Goal: Find specific page/section: Find specific page/section

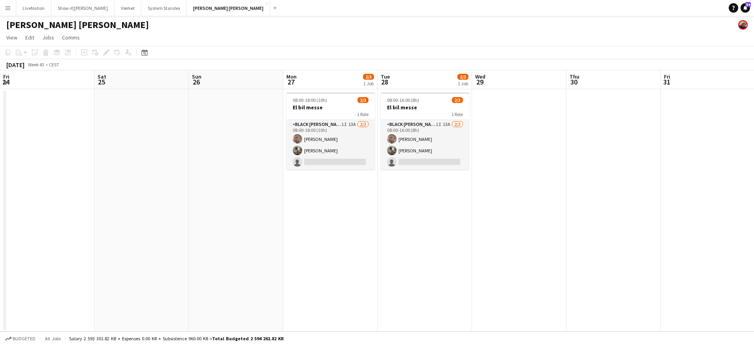
scroll to position [0, 212]
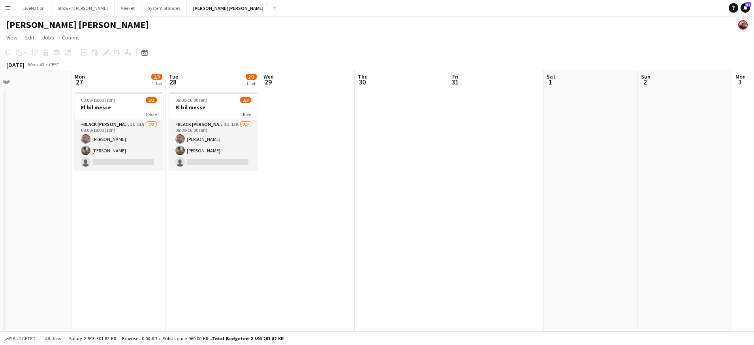
click at [333, 128] on app-date-cell at bounding box center [307, 210] width 94 height 243
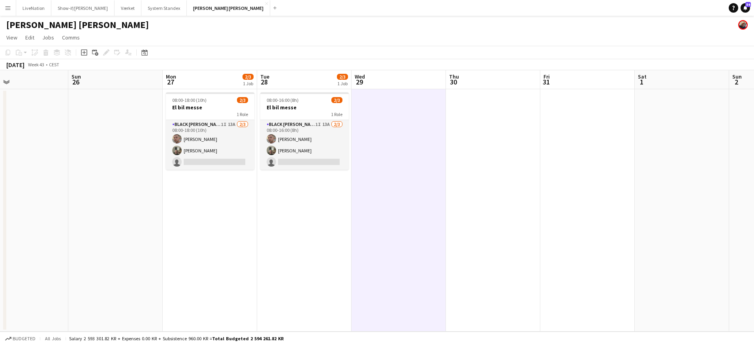
drag, startPoint x: 203, startPoint y: 215, endPoint x: 381, endPoint y: 219, distance: 178.2
click at [393, 220] on app-calendar-viewport "Thu 23 2/2 1 Job Fri 24 Sat 25 Sun 26 Mon 27 2/3 1 Job Tue 28 2/3 1 Job Wed 29 …" at bounding box center [377, 200] width 754 height 261
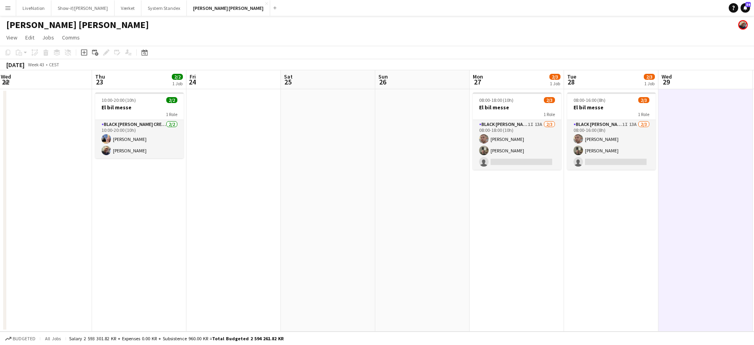
drag, startPoint x: 323, startPoint y: 217, endPoint x: 114, endPoint y: 201, distance: 210.0
click at [346, 219] on app-calendar-viewport "Mon 20 Tue 21 Wed 22 Thu 23 2/2 1 Job Fri 24 Sat 25 Sun 26 Mon 27 2/3 1 Job Tue…" at bounding box center [377, 200] width 754 height 261
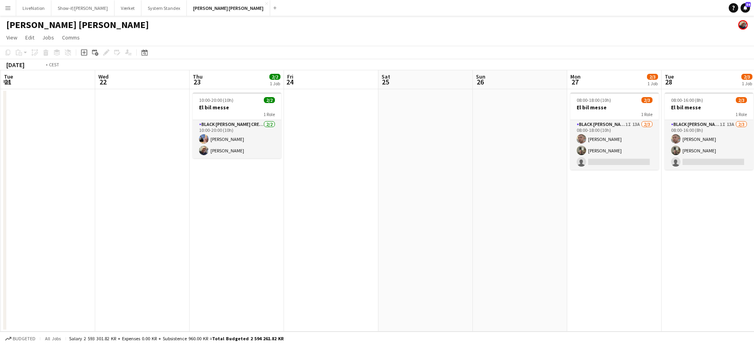
drag, startPoint x: 177, startPoint y: 201, endPoint x: 327, endPoint y: 209, distance: 150.3
click at [327, 209] on app-calendar-viewport "Sun 19 Mon 20 Tue 21 Wed 22 Thu 23 2/2 1 Job Fri 24 Sat 25 Sun 26 Mon 27 2/3 1 …" at bounding box center [377, 200] width 754 height 261
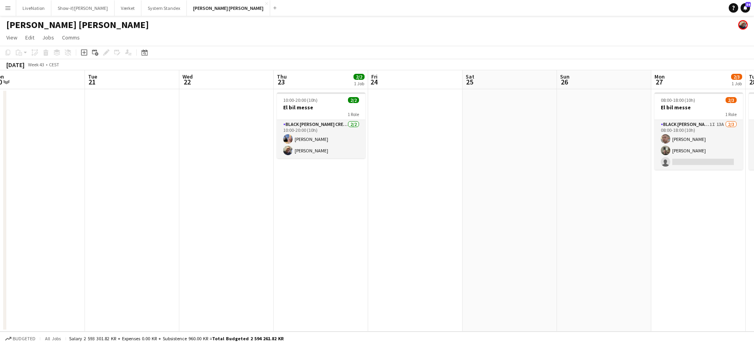
drag, startPoint x: 280, startPoint y: 213, endPoint x: 261, endPoint y: 208, distance: 20.4
click at [314, 212] on app-calendar-viewport "Sat 18 Sun 19 Mon 20 Tue 21 Wed 22 Thu 23 2/2 1 Job Fri 24 Sat 25 Sun 26 Mon 27…" at bounding box center [377, 200] width 754 height 261
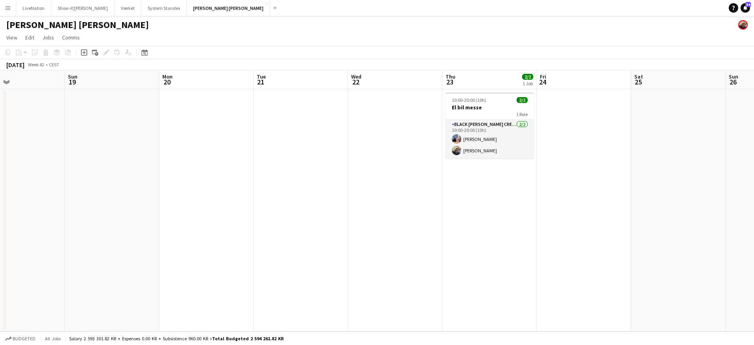
drag, startPoint x: 302, startPoint y: 205, endPoint x: 361, endPoint y: 206, distance: 58.5
click at [355, 206] on app-calendar-viewport "Thu 16 2/4 1 Job Fri 17 2/4 1 Job Sat 18 Sun 19 Mon 20 Tue 21 Wed 22 Thu 23 2/2…" at bounding box center [377, 200] width 754 height 261
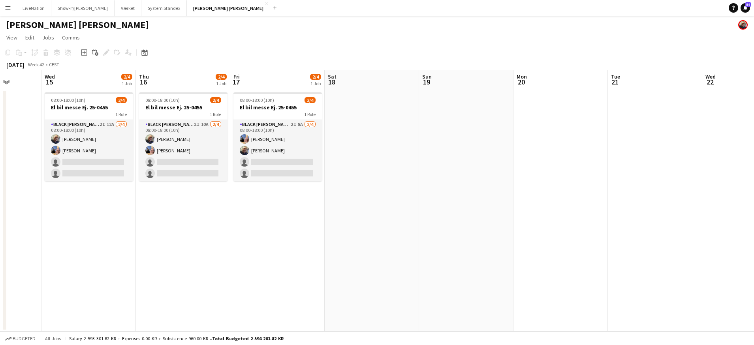
scroll to position [0, 241]
drag, startPoint x: 232, startPoint y: 196, endPoint x: 206, endPoint y: 190, distance: 26.8
click at [351, 200] on app-calendar-viewport "Sun 12 Mon 13 Tue 14 Wed 15 2/4 1 Job Thu 16 2/4 1 Job Fri 17 2/4 1 Job Sat 18 …" at bounding box center [377, 200] width 754 height 261
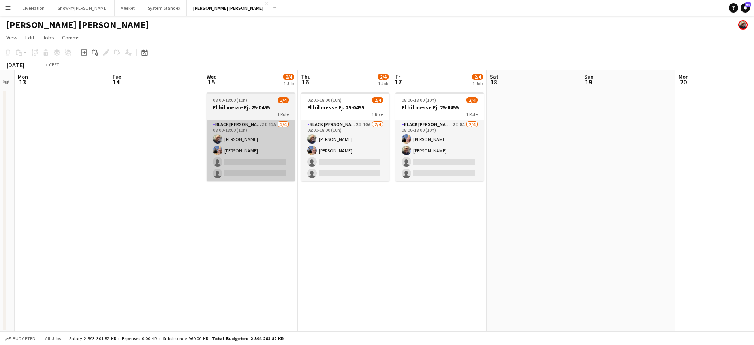
drag, startPoint x: 111, startPoint y: 168, endPoint x: 268, endPoint y: 177, distance: 156.7
click at [276, 179] on app-calendar-viewport "Sat 11 Sun 12 Mon 13 Tue 14 Wed 15 2/4 1 Job Thu 16 2/4 1 Job Fri 17 2/4 1 Job …" at bounding box center [377, 200] width 754 height 261
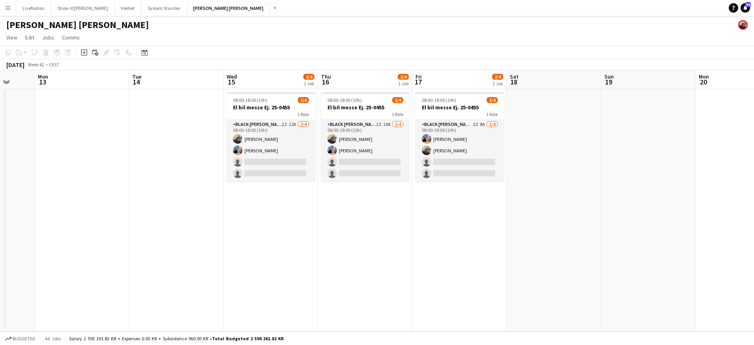
drag, startPoint x: 109, startPoint y: 171, endPoint x: 298, endPoint y: 181, distance: 189.5
click at [110, 171] on app-date-cell at bounding box center [82, 210] width 94 height 243
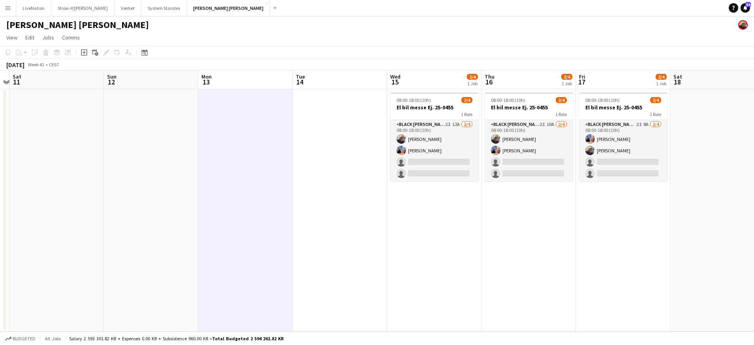
drag, startPoint x: 298, startPoint y: 181, endPoint x: 218, endPoint y: 178, distance: 80.6
click at [304, 181] on app-calendar-viewport "Thu 9 4/4 1 Job Fri 10 Sat 11 Sun 12 Mon 13 Tue 14 Wed 15 2/4 1 Job Thu 16 2/4 …" at bounding box center [377, 200] width 754 height 261
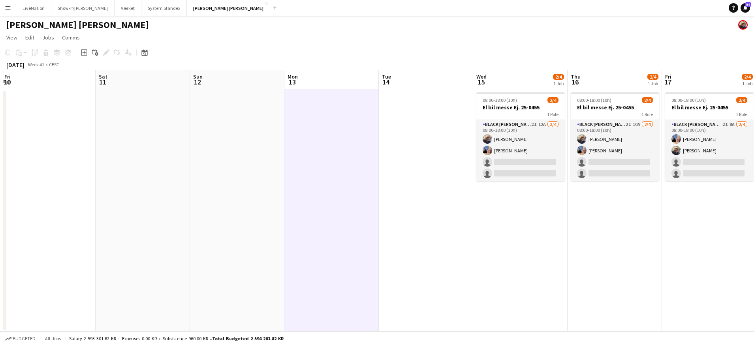
drag, startPoint x: 243, startPoint y: 180, endPoint x: 328, endPoint y: 181, distance: 84.5
click at [440, 189] on app-calendar-viewport "Wed 8 4/4 1 Job Thu 9 4/4 1 Job Fri 10 Sat 11 Sun 12 Mon 13 Tue 14 Wed 15 2/4 1…" at bounding box center [377, 200] width 754 height 261
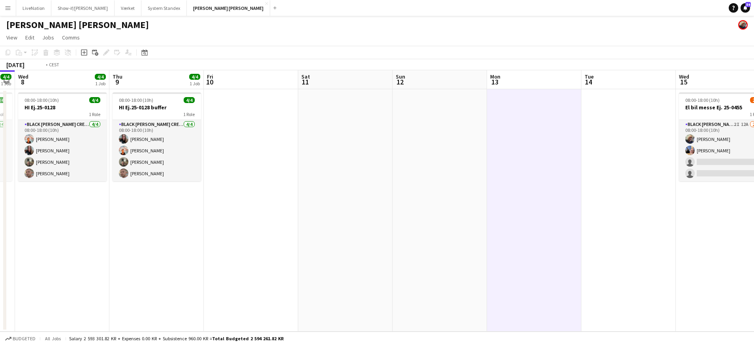
drag, startPoint x: 331, startPoint y: 184, endPoint x: 389, endPoint y: 188, distance: 59.0
click at [408, 190] on app-calendar-viewport "Mon 6 4/4 1 Job Tue 7 4/4 1 Job Wed 8 4/4 1 Job Thu 9 4/4 1 Job Fri 10 Sat 11 S…" at bounding box center [377, 200] width 754 height 261
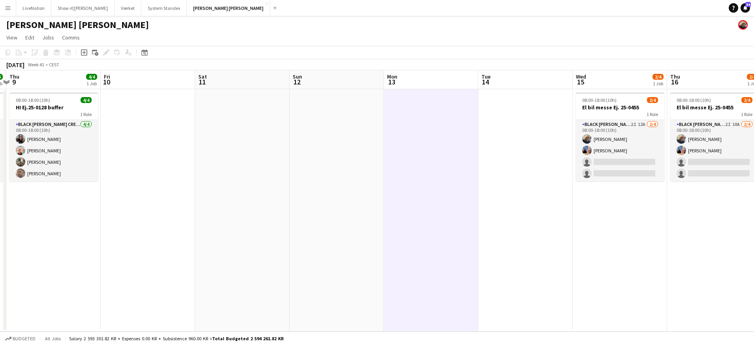
drag, startPoint x: 397, startPoint y: 189, endPoint x: 227, endPoint y: 168, distance: 171.1
click at [125, 165] on app-calendar-viewport "Mon 6 4/4 1 Job Tue 7 4/4 1 Job Wed 8 4/4 1 Job Thu 9 4/4 1 Job Fri 10 Sat 11 S…" at bounding box center [377, 200] width 754 height 261
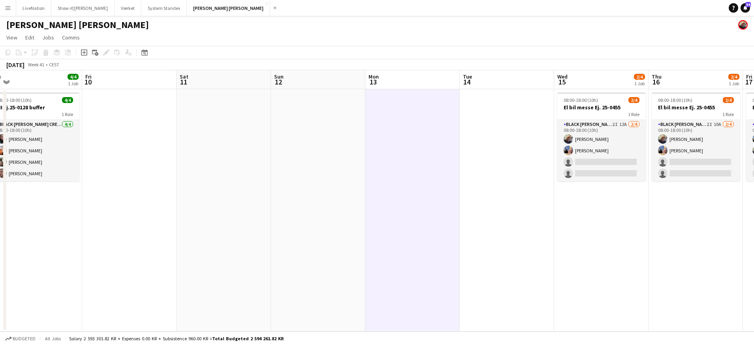
drag, startPoint x: 333, startPoint y: 189, endPoint x: 228, endPoint y: 167, distance: 107.0
click at [111, 166] on app-calendar-viewport "Mon 6 4/4 1 Job Tue 7 4/4 1 Job Wed 8 4/4 1 Job Thu 9 4/4 1 Job Fri 10 Sat 11 S…" at bounding box center [377, 200] width 754 height 261
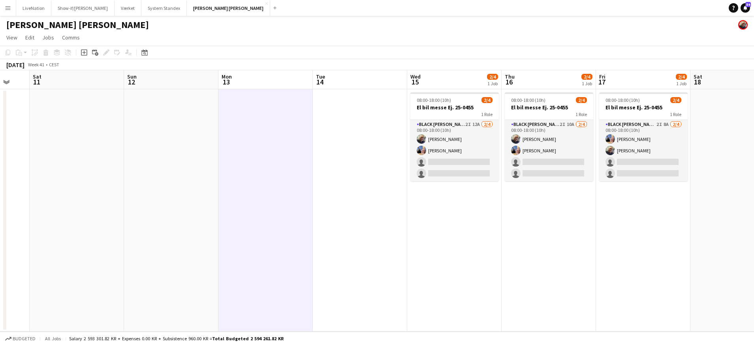
drag, startPoint x: 126, startPoint y: 163, endPoint x: 103, endPoint y: 160, distance: 24.0
click at [102, 160] on app-calendar-viewport "Wed 8 4/4 1 Job Thu 9 4/4 1 Job Fri 10 Sat 11 Sun 12 Mon 13 Tue 14 Wed 15 2/4 1…" at bounding box center [377, 200] width 754 height 261
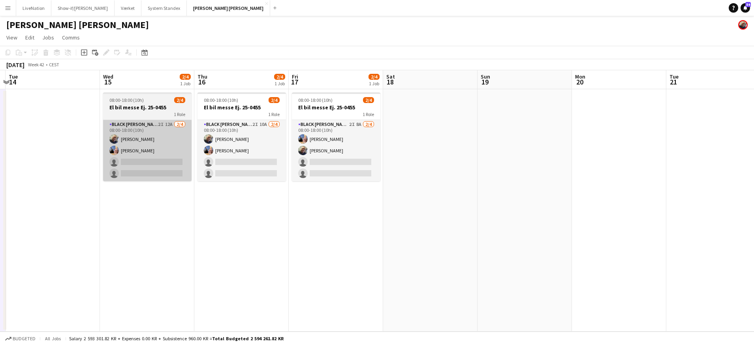
drag, startPoint x: 205, startPoint y: 172, endPoint x: 34, endPoint y: 155, distance: 171.9
click at [33, 155] on app-calendar-viewport "Sat 11 Sun 12 Mon 13 Tue 14 Wed 15 2/4 1 Job Thu 16 2/4 1 Job Fri 17 2/4 1 Job …" at bounding box center [377, 200] width 754 height 261
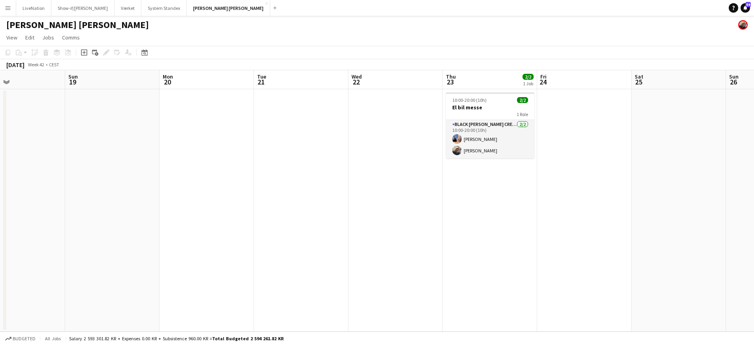
drag, startPoint x: 109, startPoint y: 161, endPoint x: 120, endPoint y: 147, distance: 17.8
click at [19, 151] on app-calendar-viewport "Wed 15 2/4 1 Job Thu 16 2/4 1 Job Fri 17 2/4 1 Job Sat 18 Sun 19 Mon 20 Tue 21 …" at bounding box center [377, 200] width 754 height 261
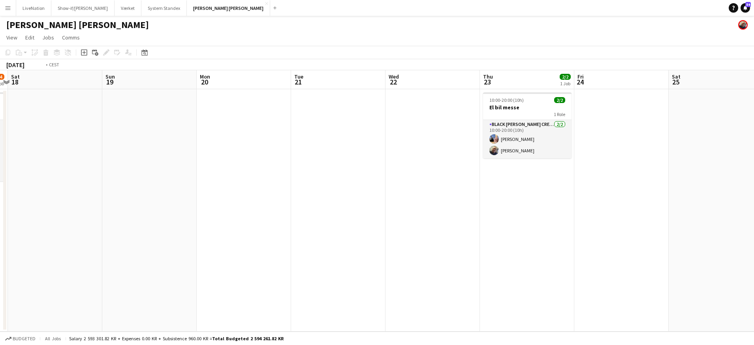
drag, startPoint x: 165, startPoint y: 159, endPoint x: 26, endPoint y: 140, distance: 140.3
click at [0, 143] on html "Menu Boards Boards Boards All jobs Status Workforce Workforce My Workforce Recr…" at bounding box center [377, 172] width 754 height 345
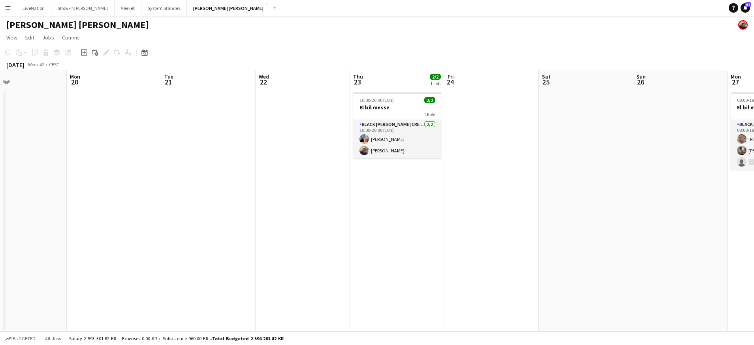
drag, startPoint x: 224, startPoint y: 149, endPoint x: 0, endPoint y: 127, distance: 225.4
click at [0, 132] on html "Menu Boards Boards Boards All jobs Status Workforce Workforce My Workforce Recr…" at bounding box center [377, 172] width 754 height 345
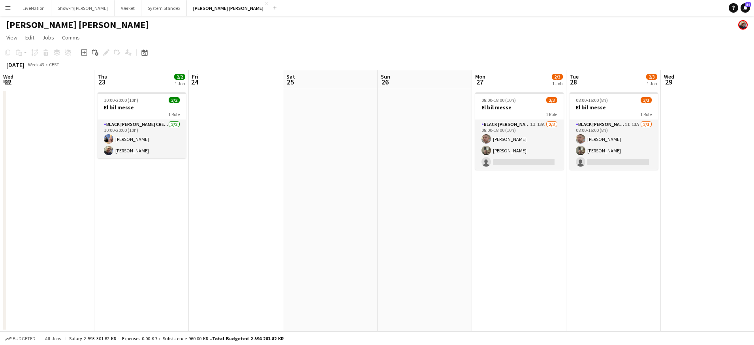
drag, startPoint x: 91, startPoint y: 141, endPoint x: 27, endPoint y: 122, distance: 66.9
click at [0, 125] on html "Menu Boards Boards Boards All jobs Status Workforce Workforce My Workforce Recr…" at bounding box center [377, 172] width 754 height 345
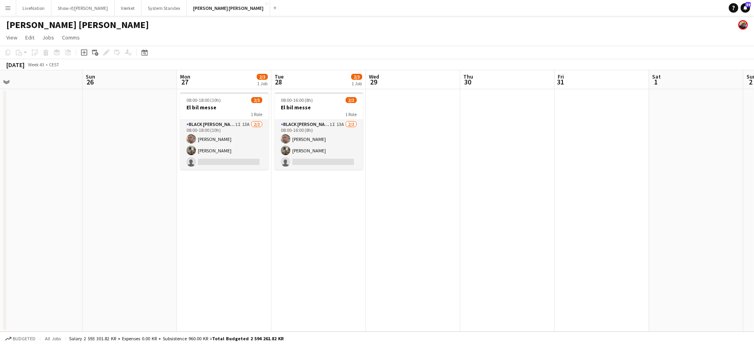
drag, startPoint x: 182, startPoint y: 137, endPoint x: 25, endPoint y: 122, distance: 157.2
click at [16, 123] on app-calendar-viewport "Wed 22 Thu 23 2/2 1 Job Fri 24 Sat 25 Sun 26 Mon 27 2/3 1 Job Tue 28 2/3 1 Job …" at bounding box center [377, 200] width 754 height 261
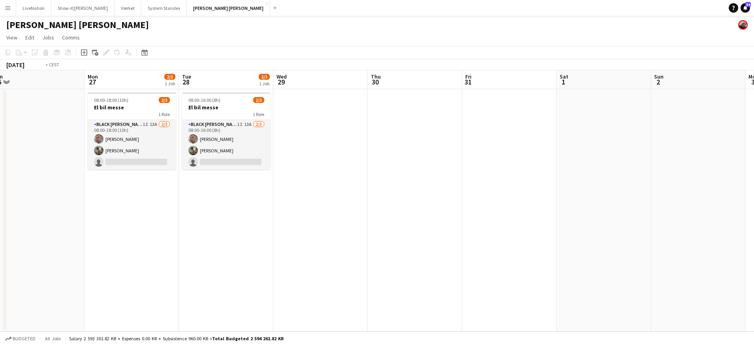
drag, startPoint x: 280, startPoint y: 133, endPoint x: 89, endPoint y: 119, distance: 191.3
click at [88, 120] on app-calendar-viewport "Thu 23 2/2 1 Job Fri 24 Sat 25 Sun 26 Mon 27 2/3 1 Job Tue 28 2/3 1 Job Wed 29 …" at bounding box center [377, 200] width 754 height 261
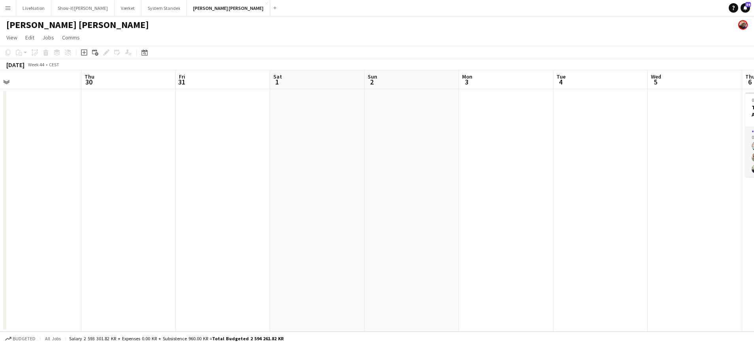
drag, startPoint x: 214, startPoint y: 130, endPoint x: 130, endPoint y: 109, distance: 87.3
click at [92, 112] on app-calendar-viewport "Sun 26 Mon 27 2/3 1 Job Tue 28 2/3 1 Job Wed 29 Thu 30 Fri 31 Sat 1 Sun 2 Mon 3…" at bounding box center [377, 200] width 754 height 261
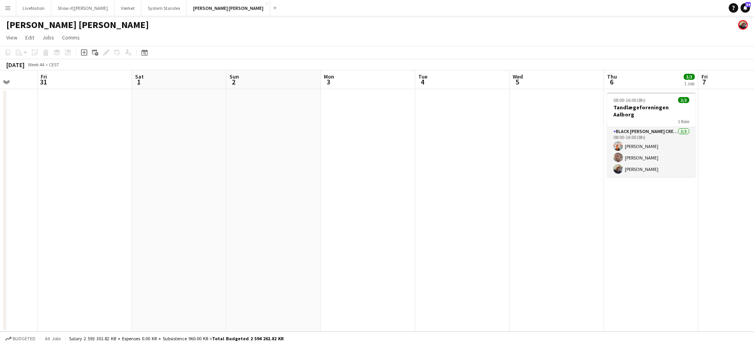
drag, startPoint x: 325, startPoint y: 120, endPoint x: 83, endPoint y: 100, distance: 243.4
click at [86, 101] on app-calendar-viewport "Mon 27 2/3 1 Job Tue 28 2/3 1 Job Wed 29 Thu 30 Fri 31 Sat 1 Sun 2 Mon 3 Tue 4 …" at bounding box center [377, 200] width 754 height 261
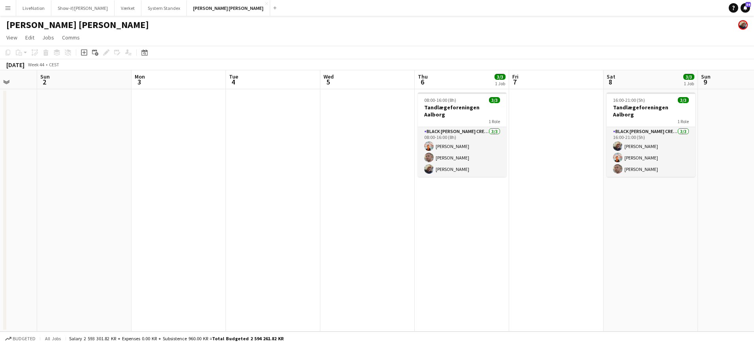
click at [319, 96] on app-calendar-viewport "Thu 30 Fri 31 Sat 1 Sun 2 Mon 3 Tue 4 Wed 5 Thu 6 3/3 1 Job Fri 7 Sat 8 3/3 1 J…" at bounding box center [377, 200] width 754 height 261
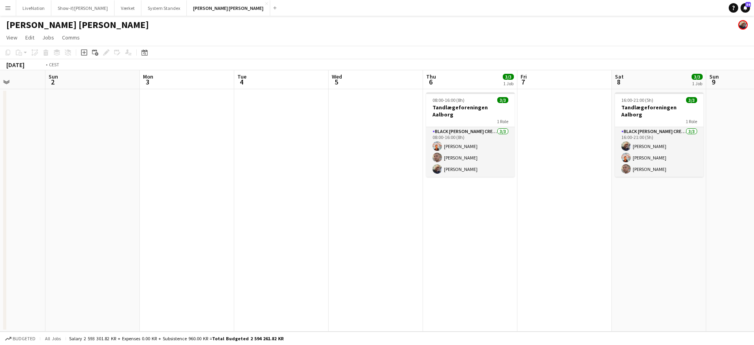
drag, startPoint x: 306, startPoint y: 98, endPoint x: 105, endPoint y: 80, distance: 201.8
click at [39, 80] on app-calendar-viewport "Thu 30 Fri 31 Sat 1 Sun 2 Mon 3 Tue 4 Wed 5 Thu 6 3/3 1 Job Fri 7 Sat 8 3/3 1 J…" at bounding box center [377, 200] width 754 height 261
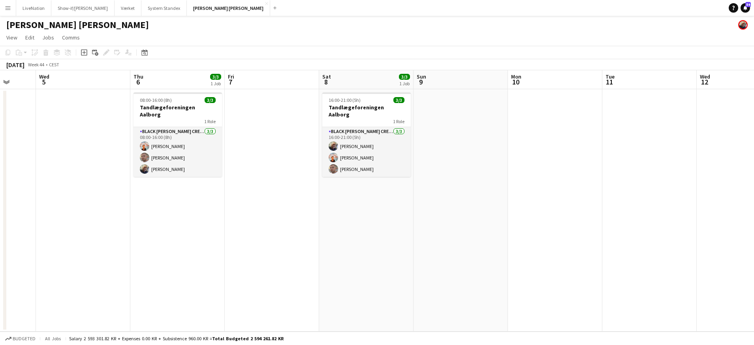
click at [311, 98] on app-calendar-viewport "Sun 2 Mon 3 Tue 4 Wed 5 Thu 6 3/3 1 Job Fri 7 Sat 8 3/3 1 Job Sun 9 Mon 10 Tue …" at bounding box center [377, 200] width 754 height 261
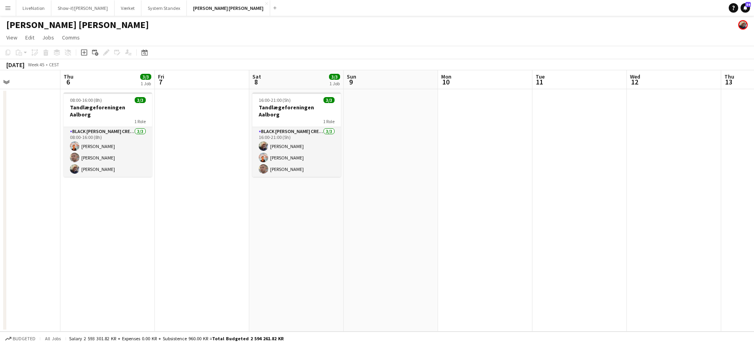
drag, startPoint x: 306, startPoint y: 98, endPoint x: 50, endPoint y: 86, distance: 257.0
click at [50, 86] on app-calendar-viewport "Sun 2 Mon 3 Tue 4 Wed 5 Thu 6 3/3 1 Job Fri 7 Sat 8 3/3 1 Job Sun 9 Mon 10 Tue …" at bounding box center [377, 200] width 754 height 261
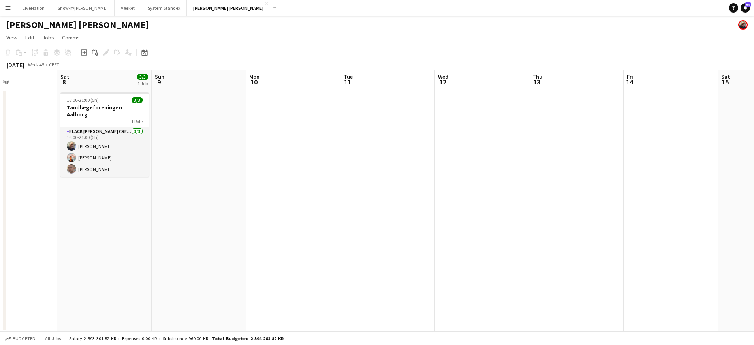
click at [349, 102] on app-calendar-viewport "Wed 5 Thu 6 3/3 1 Job Fri 7 Sat 8 3/3 1 Job Sun 9 Mon 10 Tue 11 Wed 12 Thu 13 F…" at bounding box center [377, 200] width 754 height 261
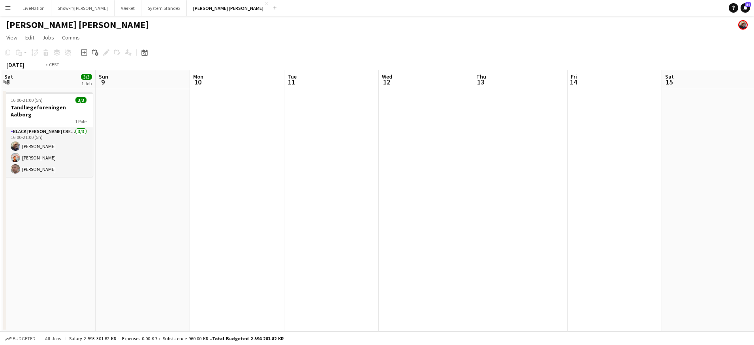
drag, startPoint x: 336, startPoint y: 103, endPoint x: 34, endPoint y: 80, distance: 302.6
click at [35, 81] on app-calendar-viewport "Wed 5 Thu 6 3/3 1 Job Fri 7 Sat 8 3/3 1 Job Sun 9 Mon 10 Tue 11 Wed 12 Thu 13 F…" at bounding box center [377, 200] width 754 height 261
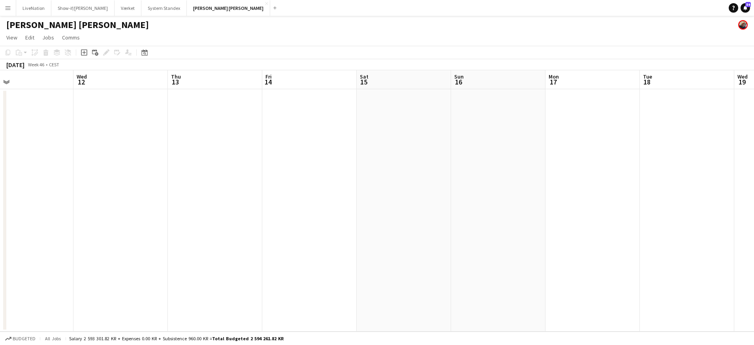
drag, startPoint x: 327, startPoint y: 94, endPoint x: 183, endPoint y: 74, distance: 145.6
click at [92, 75] on app-calendar-viewport "Sat 8 3/3 1 Job Sun 9 Mon 10 Tue 11 Wed 12 Thu 13 Fri 14 Sat 15 Sun 16 Mon 17 T…" at bounding box center [377, 200] width 754 height 261
click at [320, 86] on app-calendar-viewport "Mon 10 Tue 11 Wed 12 Thu 13 Fri 14 Sat 15 Sun 16 Mon 17 Tue 18 Wed 19 Thu 20 Fr…" at bounding box center [377, 200] width 754 height 261
drag, startPoint x: 308, startPoint y: 88, endPoint x: 199, endPoint y: 68, distance: 110.6
click at [49, 70] on app-calendar "Copy Paste Paste Command V Paste with crew Command Shift V Paste linked Job [GE…" at bounding box center [377, 189] width 754 height 286
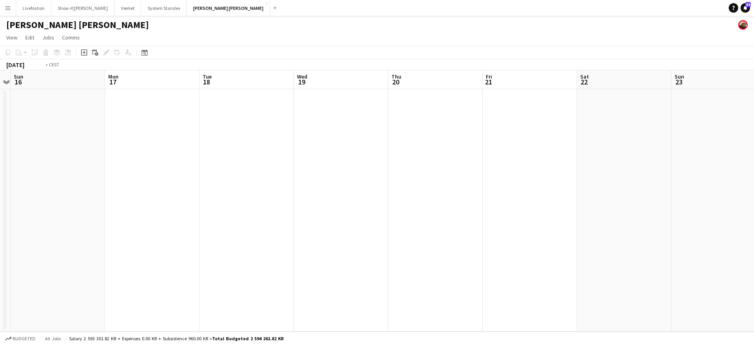
drag, startPoint x: 327, startPoint y: 80, endPoint x: 160, endPoint y: 73, distance: 167.6
click at [155, 75] on app-calendar-viewport "Thu 13 Fri 14 Sat 15 Sun 16 Mon 17 Tue 18 Wed 19 Thu 20 Fri 21 Sat 22 Sun 23 Mo…" at bounding box center [377, 200] width 754 height 261
drag, startPoint x: 276, startPoint y: 70, endPoint x: 320, endPoint y: 63, distance: 44.9
click at [247, 66] on app-calendar "Copy Paste Paste Command V Paste with crew Command Shift V Paste linked Job [GE…" at bounding box center [377, 189] width 754 height 286
drag
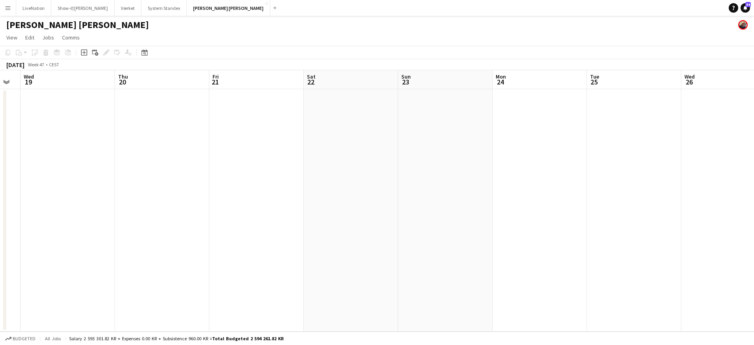
click at [542, 71] on app-calendar-viewport "Mon 17 Tue 18 Wed 19 Thu 20 Fri 21 Sat 22 Sun 23 Mon 24 Tue 25 Wed 26 Thu 27 Fr…" at bounding box center [377, 200] width 754 height 261
click at [493, 75] on app-calendar "Copy Paste Paste Command V Paste with crew Command Shift V Paste linked Job [GE…" at bounding box center [377, 189] width 754 height 286
click at [343, 80] on app-calendar-viewport "Sat 15 Sun 16 Mon 17 Tue 18 Wed 19 Thu 20 Fri 21 Sat 22 Sun 23 Mon 24 Tue 25 We…" at bounding box center [377, 200] width 754 height 261
click at [430, 94] on app-calendar-viewport "Fri 14 Sat 15 Sun 16 Mon 17 Tue 18 Wed 19 Thu 20 Fri 21 Sat 22 Sun 23 Mon 24 Tu…" at bounding box center [377, 200] width 754 height 261
click at [488, 79] on app-calendar-viewport "Wed 12 Thu 13 Fri 14 Sat 15 Sun 16 Mon 17 Tue 18 Wed 19 Thu 20 Fri 21 Sat 22 Su…" at bounding box center [377, 200] width 754 height 261
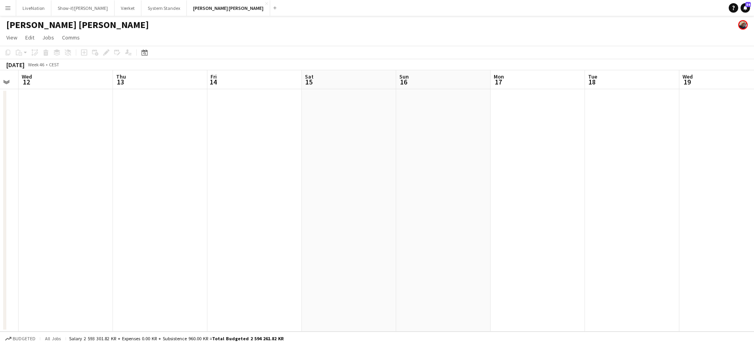
click at [389, 79] on app-calendar-viewport "Mon 10 Tue 11 Wed 12 Thu 13 Fri 14 Sat 15 Sun 16 Mon 17 Tue 18 Wed 19 Thu 20 Fr…" at bounding box center [377, 200] width 754 height 261
click at [559, 80] on app-calendar-viewport "Mon 10 Tue 11 Wed 12 Thu 13 Fri 14 Sat 15 Sun 16 Mon 17 Tue 18 Wed 19 Thu 20 Fr…" at bounding box center [377, 200] width 754 height 261
click at [180, 73] on app-calendar-viewport "Sat 8 3/3 1 Job Sun 9 Mon 10 Tue 11 Wed 12 Thu 13 Fri 14 Sat 15 Sun 16 Mon 17 T…" at bounding box center [377, 200] width 754 height 261
click at [427, 83] on app-calendar-viewport "Sat 8 3/3 1 Job Sun 9 Mon 10 Tue 11 Wed 12 Thu 13 Fri 14 Sat 15 Sun 16 Mon 17 T…" at bounding box center [377, 200] width 754 height 261
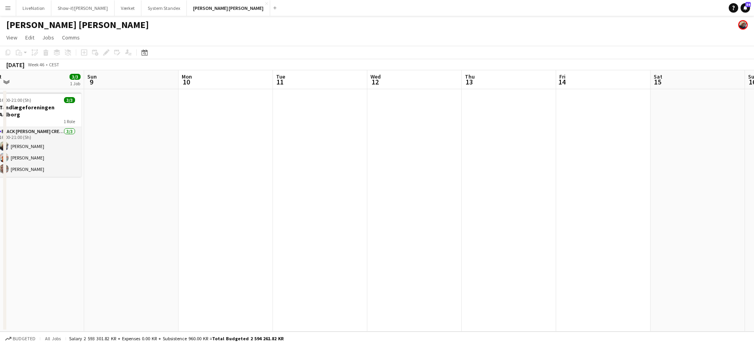
click at [542, 77] on app-calendar-viewport "Thu 6 3/3 1 Job Fri 7 Sat 8 3/3 1 Job Sun 9 Mon 10 Tue 11 Wed 12 Thu 13 Fri 14 …" at bounding box center [377, 200] width 754 height 261
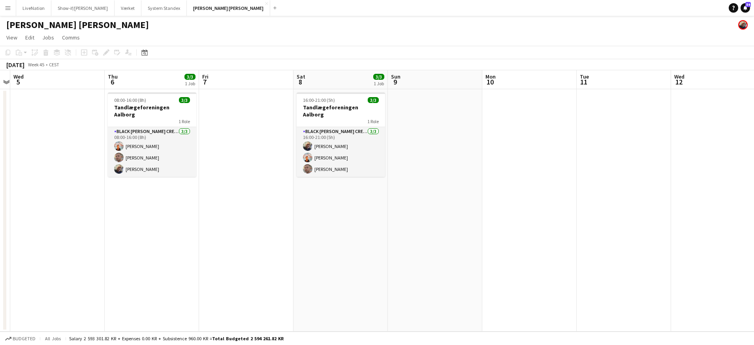
click at [439, 79] on app-calendar-viewport "Mon 3 Tue 4 Wed 5 Thu 6 3/3 1 Job Fri 7 Sat 8 3/3 1 Job Sun 9 Mon 10 Tue 11 Wed…" at bounding box center [377, 200] width 754 height 261
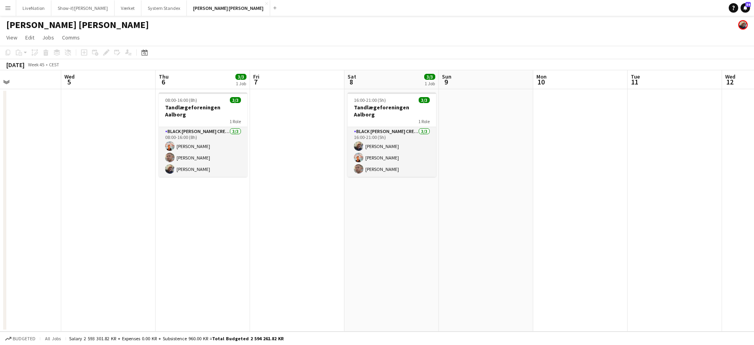
click at [436, 87] on app-calendar-viewport "Sun 2 Mon 3 Tue 4 Wed 5 Thu 6 3/3 1 Job Fri 7 Sat 8 3/3 1 Job Sun 9 Mon 10 Tue …" at bounding box center [377, 200] width 754 height 261
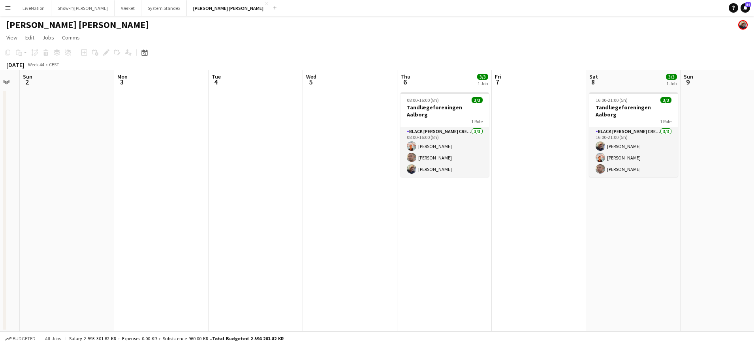
click at [367, 88] on app-calendar-viewport "Fri 31 Sat 1 Sun 2 Mon 3 Tue 4 Wed 5 Thu 6 3/3 1 Job Fri 7 Sat 8 3/3 1 Job Sun …" at bounding box center [377, 200] width 754 height 261
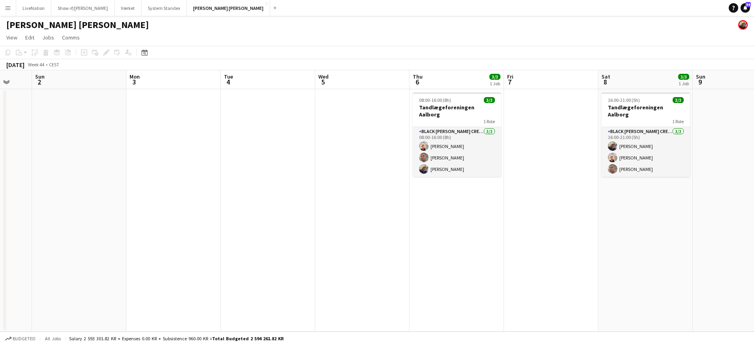
click at [308, 86] on app-calendar-viewport "Fri 31 Sat 1 Sun 2 Mon 3 Tue 4 Wed 5 Thu 6 3/3 1 Job Fri 7 Sat 8 3/3 1 Job Sun …" at bounding box center [377, 200] width 754 height 261
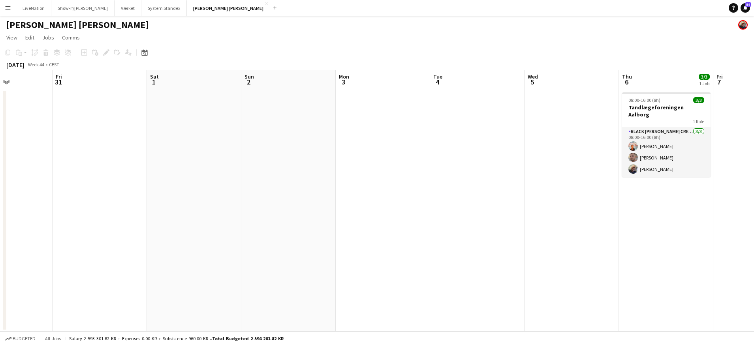
click at [332, 82] on app-calendar-viewport "Tue 28 2/3 1 Job Wed 29 Thu 30 Fri 31 Sat 1 Sun 2 Mon 3 Tue 4 Wed 5 Thu 6 3/3 1…" at bounding box center [377, 200] width 754 height 261
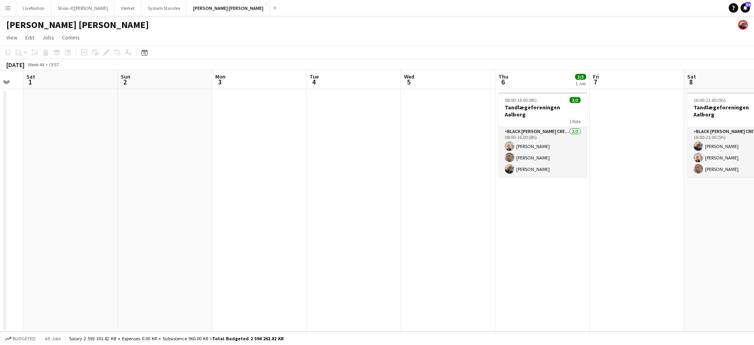
click at [258, 77] on app-calendar-viewport "Wed 29 Thu 30 Fri 31 Sat 1 Sun 2 Mon 3 Tue 4 Wed 5 Thu 6 3/3 1 Job Fri 7 Sat 8 …" at bounding box center [377, 200] width 754 height 261
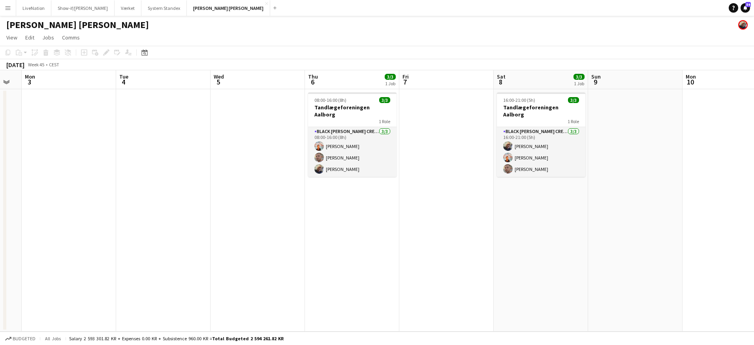
click at [197, 78] on app-calendar-viewport "Fri 31 Sat 1 Sun 2 Mon 3 Tue 4 Wed 5 Thu 6 3/3 1 Job Fri 7 Sat 8 3/3 1 Job Sun …" at bounding box center [377, 200] width 754 height 261
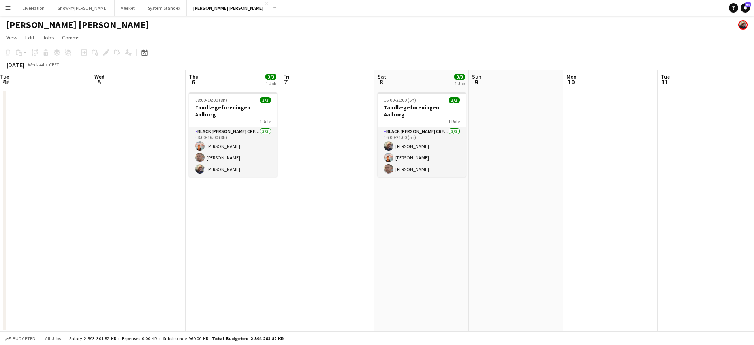
click at [218, 76] on app-calendar-viewport "Sat 1 Sun 2 Mon 3 Tue 4 Wed 5 Thu 6 3/3 1 Job Fri 7 Sat 8 3/3 1 Job Sun 9 Mon 1…" at bounding box center [377, 200] width 754 height 261
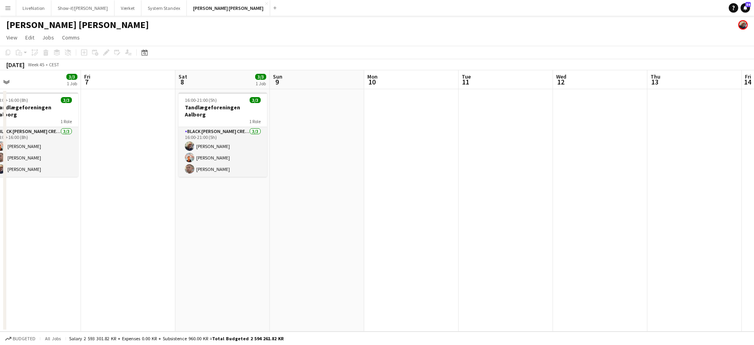
scroll to position [0, 306]
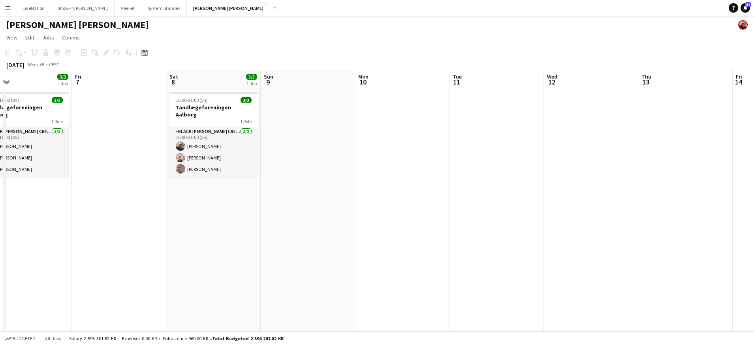
click at [125, 60] on app-calendar "Copy Paste Paste Command V Paste with crew Command Shift V Paste linked Job [GE…" at bounding box center [377, 189] width 754 height 286
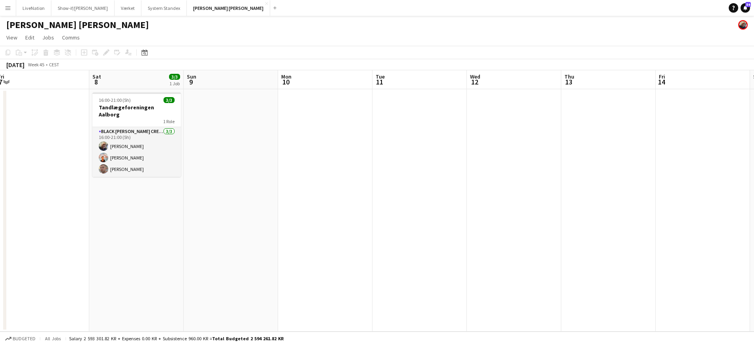
click at [261, 78] on app-calendar-viewport "Tue 4 Wed 5 Thu 6 3/3 1 Job Fri 7 Sat 8 3/3 1 Job Sun 9 Mon 10 Tue 11 Wed 12 Th…" at bounding box center [377, 200] width 754 height 261
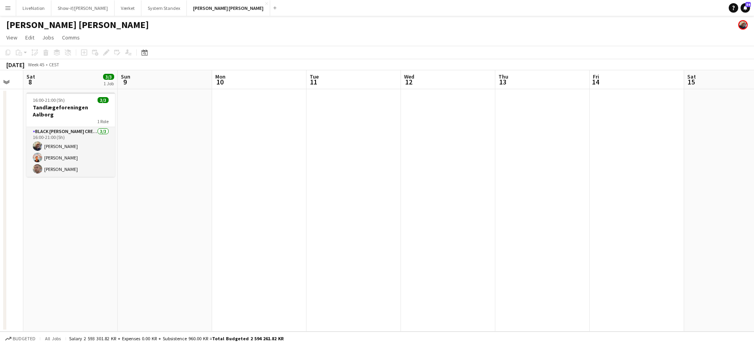
click at [269, 84] on app-calendar-viewport "Wed 5 Thu 6 3/3 1 Job Fri 7 Sat 8 3/3 1 Job Sun 9 Mon 10 Tue 11 Wed 12 Thu 13 F…" at bounding box center [377, 200] width 754 height 261
click at [274, 83] on app-calendar-viewport "Wed 5 Thu 6 3/3 1 Job Fri 7 Sat 8 3/3 1 Job Sun 9 Mon 10 Tue 11 Wed 12 Thu 13 F…" at bounding box center [377, 200] width 754 height 261
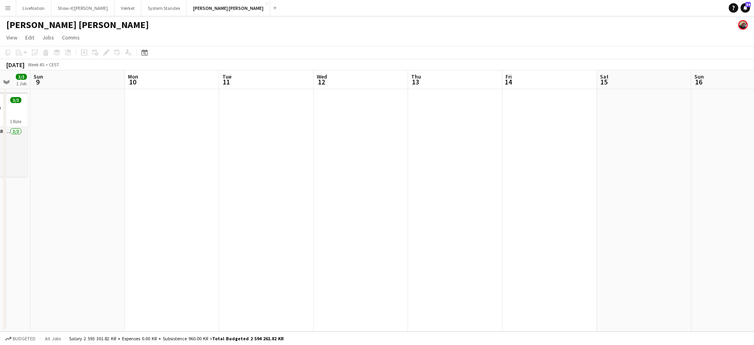
click at [242, 79] on app-calendar-viewport "Thu 6 3/3 1 Job Fri 7 Sat 8 3/3 1 Job Sun 9 Mon 10 Tue 11 Wed 12 Thu 13 Fri 14 …" at bounding box center [377, 200] width 754 height 261
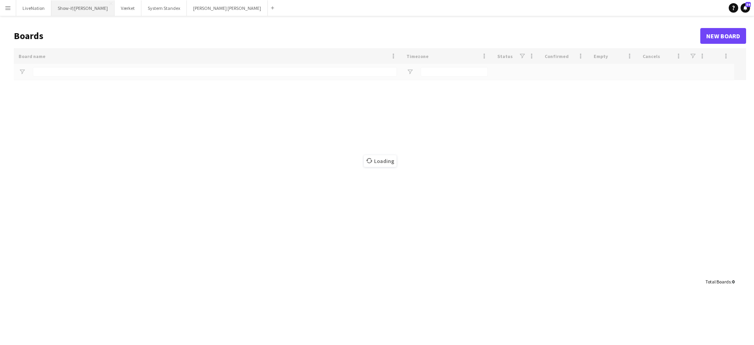
type input "***"
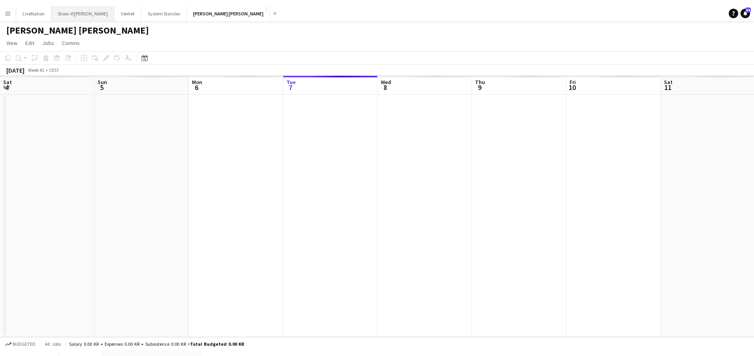
scroll to position [0, 189]
